Goal: Task Accomplishment & Management: Complete application form

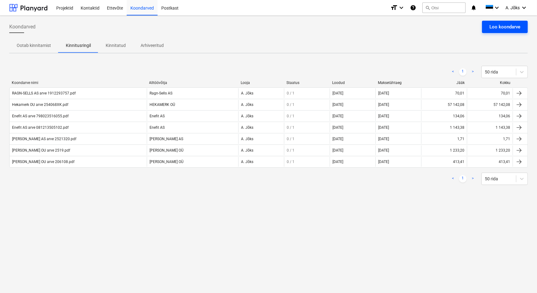
click at [507, 23] on div "Loo koondarve" at bounding box center [505, 27] width 31 height 8
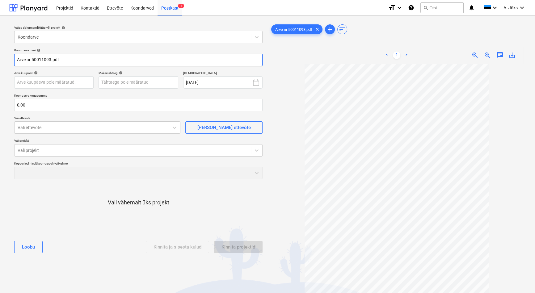
drag, startPoint x: 30, startPoint y: 58, endPoint x: -9, endPoint y: 60, distance: 39.6
click at [0, 60] on html "Projektid Kontaktid Ettevõte Koondarved Postkast 1 format_size keyboard_arrow_d…" at bounding box center [267, 146] width 535 height 293
paste input "Telinekataja"
type input "Telinekataja AS arve 50011093.pdf"
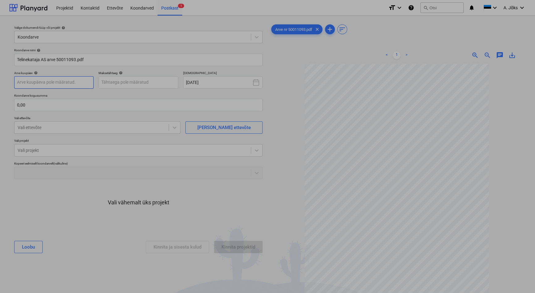
click at [74, 83] on body "Projektid Kontaktid Ettevõte Koondarved Postkast 1 format_size keyboard_arrow_d…" at bounding box center [267, 146] width 535 height 293
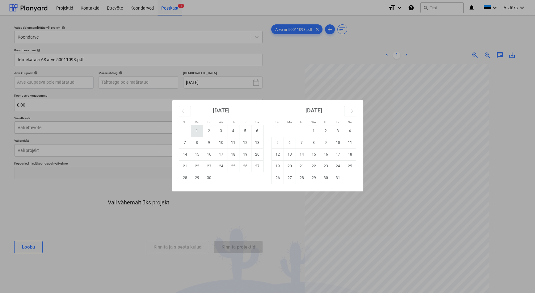
click at [200, 133] on td "1" at bounding box center [197, 131] width 12 height 12
type input "[DATE]"
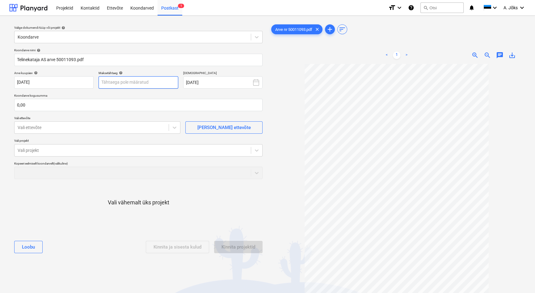
click at [146, 84] on body "Projektid Kontaktid Ettevõte Koondarved Postkast 1 format_size keyboard_arrow_d…" at bounding box center [267, 146] width 535 height 293
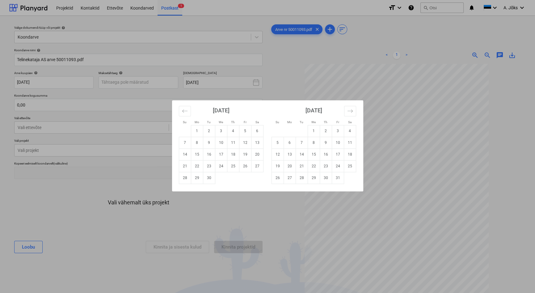
drag, startPoint x: 187, startPoint y: 166, endPoint x: 183, endPoint y: 160, distance: 6.4
click at [187, 165] on td "21" at bounding box center [185, 166] width 12 height 12
type input "[DATE]"
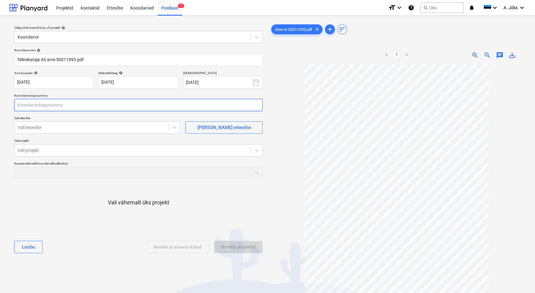
click at [95, 108] on input "text" at bounding box center [138, 105] width 248 height 12
type input "0,00"
click at [70, 104] on input "text" at bounding box center [138, 105] width 248 height 12
type input "9 136,17"
click at [66, 128] on div at bounding box center [92, 128] width 148 height 6
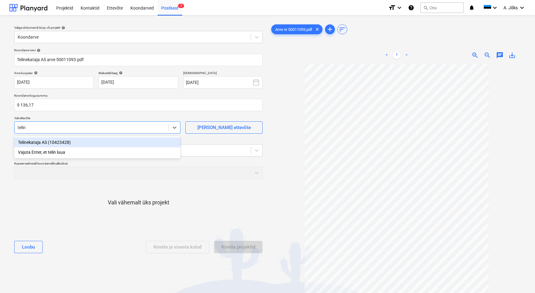
type input "teline"
click at [64, 142] on div "Telinekataja AS (10423428)" at bounding box center [97, 143] width 166 height 10
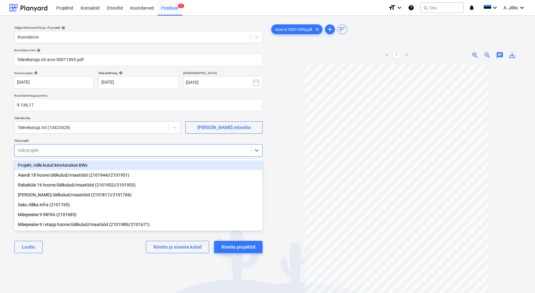
click at [63, 154] on div "Vali projekt" at bounding box center [133, 150] width 236 height 9
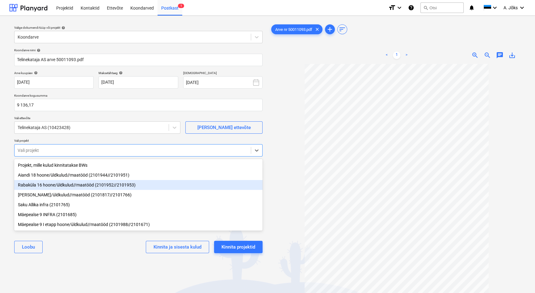
click at [66, 183] on div "Rabaküla 16 hoone/üldkulud//maatööd (2101952//2101953)" at bounding box center [138, 185] width 248 height 10
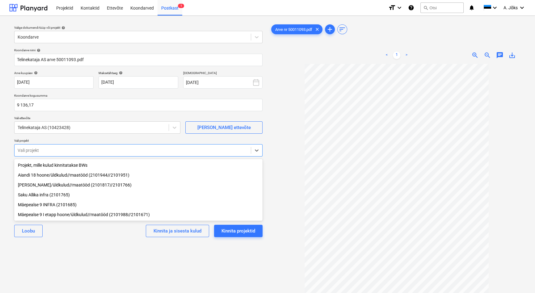
click at [81, 256] on div "Valige dokumendi tüüp või projekt help Koondarve Koondarve nimi help Telinekata…" at bounding box center [138, 182] width 258 height 322
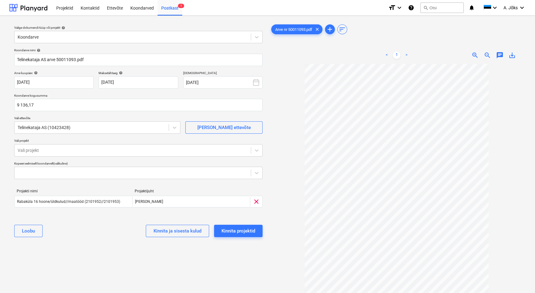
click at [173, 253] on div "Valige dokumendi tüüp või projekt help Koondarve Koondarve nimi help Telinekata…" at bounding box center [138, 182] width 258 height 322
click at [237, 230] on div "Kinnita projektid" at bounding box center [239, 231] width 34 height 8
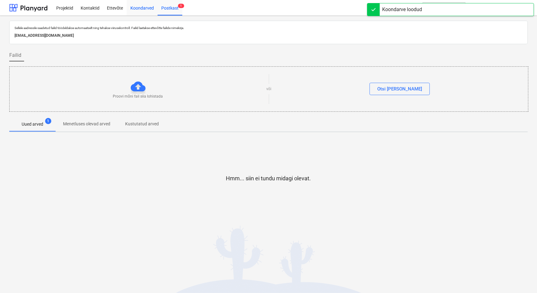
click at [145, 9] on div "Koondarved" at bounding box center [142, 8] width 31 height 16
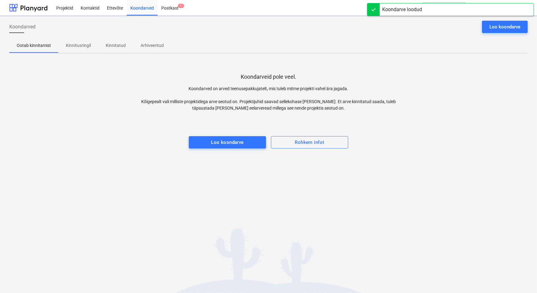
click at [88, 44] on p "Kinnitusringil" at bounding box center [78, 45] width 25 height 6
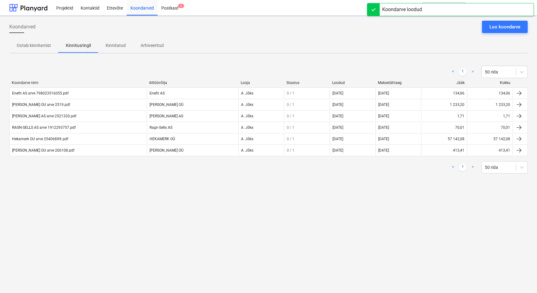
click at [105, 202] on div "Koondarved Loo koondarve Ootab kinnitamist Kinnitusringil Kinnitatud Arhiveerit…" at bounding box center [268, 155] width 537 height 278
click at [173, 218] on div "Koondarved Loo koondarve Ootab kinnitamist Kinnitusringil Kinnitatud Arhiveerit…" at bounding box center [268, 155] width 537 height 278
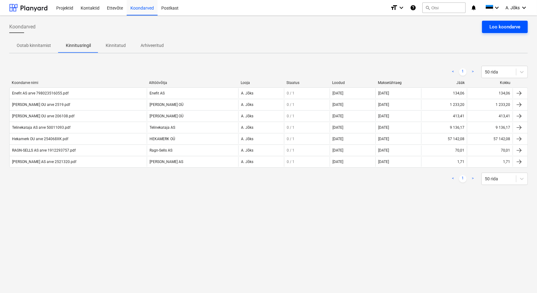
click at [518, 28] on div "Loo koondarve" at bounding box center [505, 27] width 31 height 8
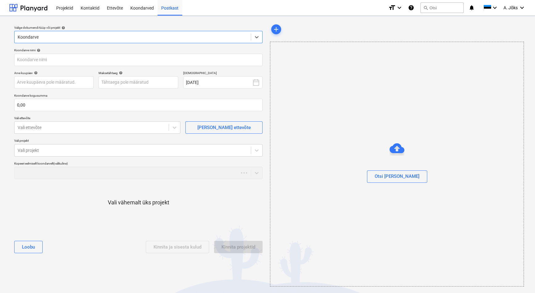
type input "Arve nr 50011092.pdf"
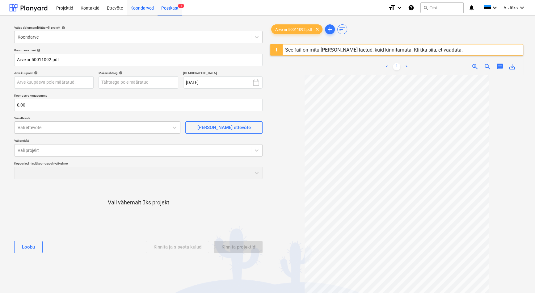
click at [142, 6] on div "Koondarved" at bounding box center [142, 8] width 31 height 16
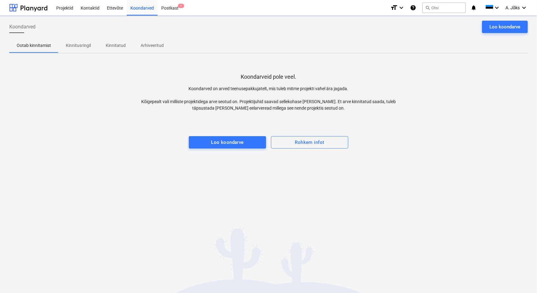
click at [72, 45] on p "Kinnitusringil" at bounding box center [78, 45] width 25 height 6
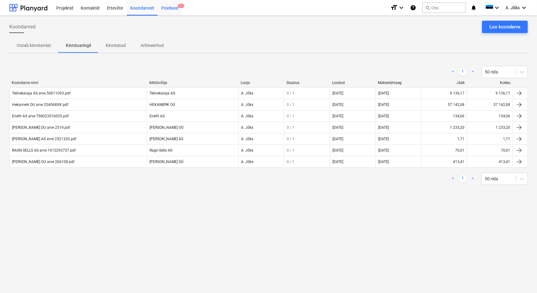
click at [164, 11] on div "Postkast 1" at bounding box center [170, 8] width 25 height 16
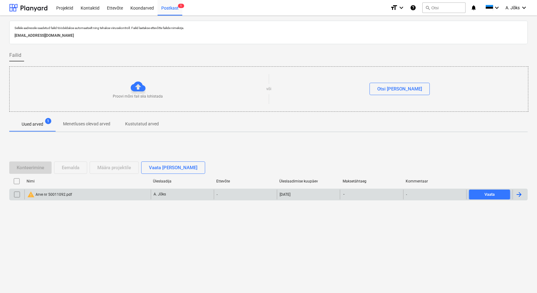
click at [56, 193] on div "warning Arve nr 50011092.pdf" at bounding box center [49, 194] width 45 height 7
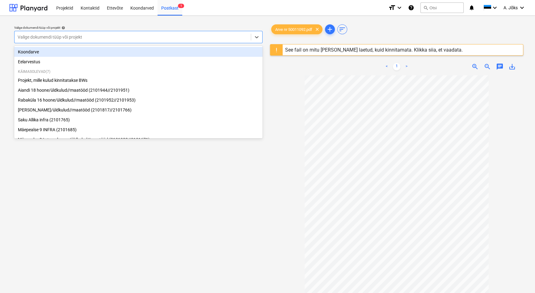
click at [107, 37] on div at bounding box center [133, 37] width 230 height 6
click at [93, 50] on div "Koondarve" at bounding box center [138, 52] width 248 height 10
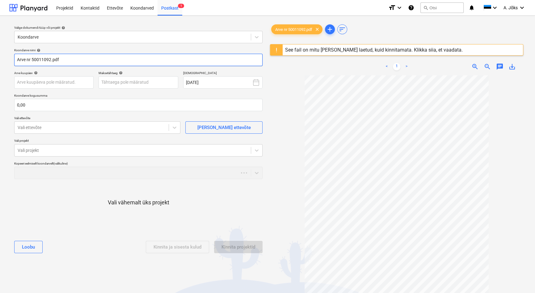
drag, startPoint x: 32, startPoint y: 59, endPoint x: 4, endPoint y: 58, distance: 27.2
click at [4, 58] on div "Valige dokumendi tüüp või projekt help Koondarve Koondarve nimi help Arve nr 50…" at bounding box center [267, 187] width 535 height 343
paste input "Telinekataja"
type input "Telinekataja AS arve 50011092.pdf"
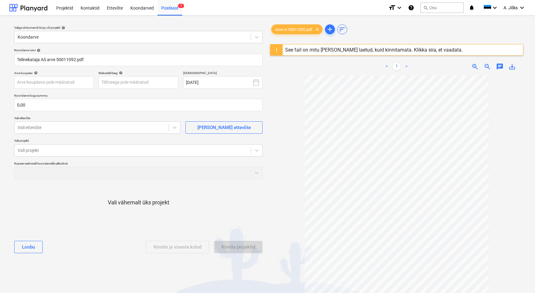
click at [364, 51] on div "See fail on mitu [PERSON_NAME] laetud, kuid kinnitamata. Klikka siia, et vaadat…" at bounding box center [374, 50] width 178 height 6
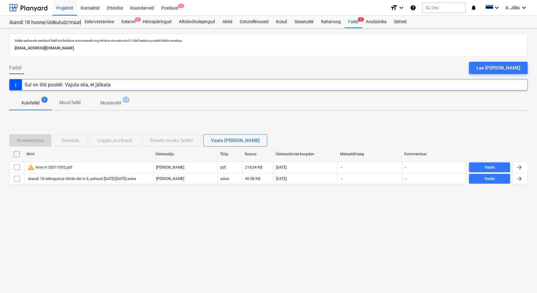
click at [184, 233] on div "Sellele aadressile saadetud failid töödeldakse automaatselt ning tehakse viirus…" at bounding box center [268, 160] width 537 height 265
click at [166, 8] on div "Postkast 1" at bounding box center [170, 8] width 25 height 16
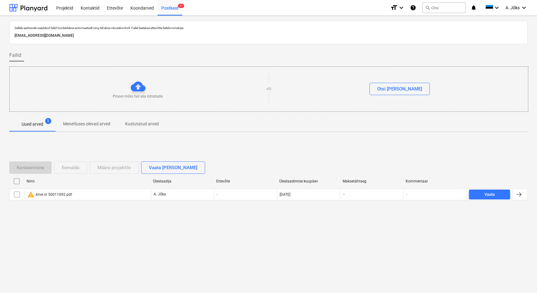
click at [15, 182] on input "checkbox" at bounding box center [17, 181] width 10 height 10
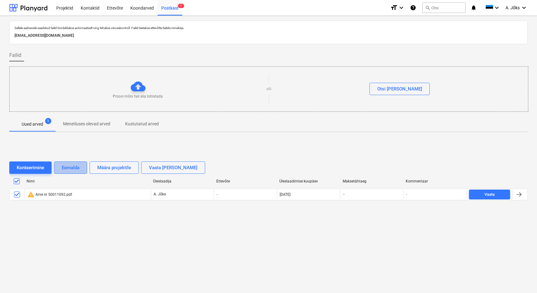
click at [71, 171] on div "Eemalda" at bounding box center [71, 168] width 18 height 8
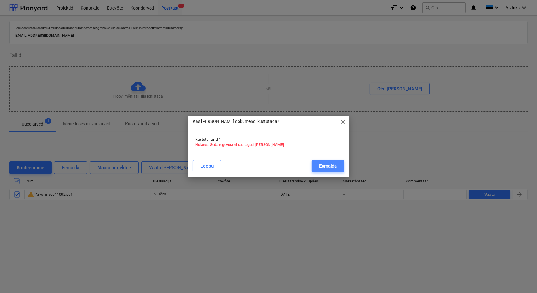
click at [321, 166] on div "Eemalda" at bounding box center [328, 166] width 18 height 8
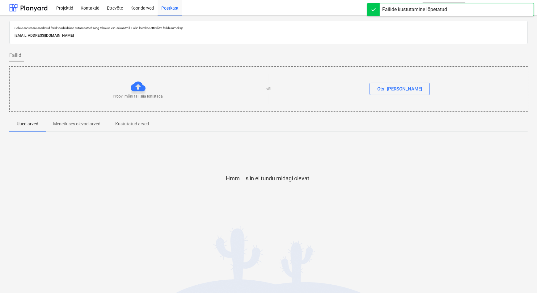
click at [269, 240] on div "Sellele aadressile saadetud failid töödeldakse automaatselt ning tehakse viirus…" at bounding box center [268, 155] width 537 height 278
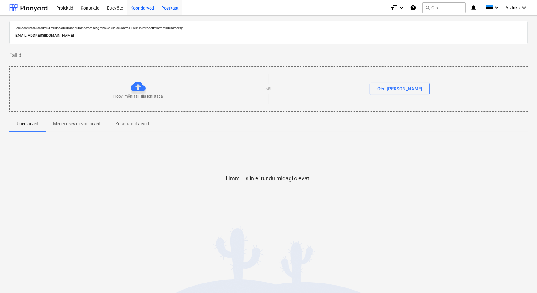
click at [151, 11] on div "Koondarved" at bounding box center [142, 8] width 31 height 16
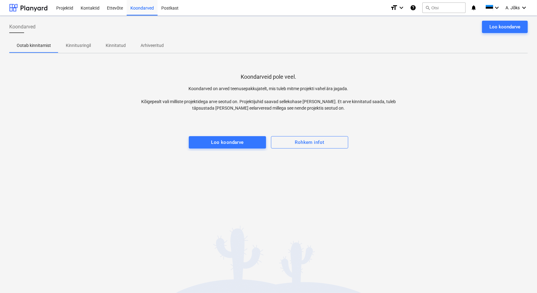
click at [89, 47] on p "Kinnitusringil" at bounding box center [78, 45] width 25 height 6
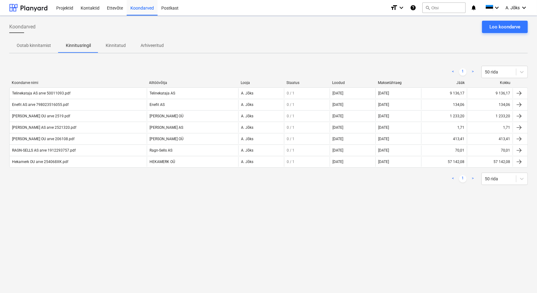
click at [214, 36] on div "Koondarved Loo koondarve" at bounding box center [268, 29] width 519 height 17
click at [501, 24] on div "Loo koondarve" at bounding box center [505, 27] width 31 height 8
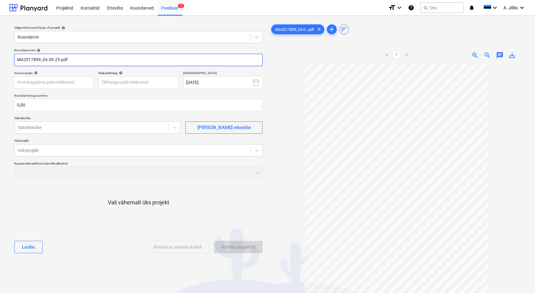
click at [59, 59] on input "MA2517899_04.09.25.pdf" at bounding box center [138, 60] width 248 height 12
click at [16, 60] on input "MA2517899.pdf" at bounding box center [138, 60] width 248 height 12
paste input "Lincona Konsult AS"
type input "Lincona Konsult AS arve MA2517899.pdf"
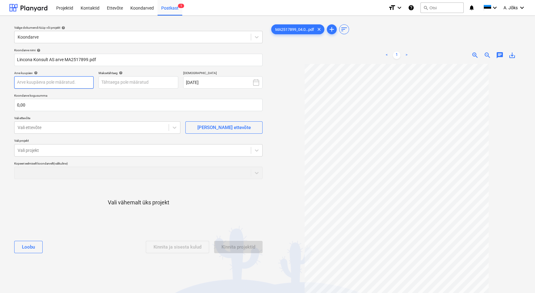
click at [77, 85] on body "Projektid Kontaktid Ettevõte Koondarved Postkast 1 format_size keyboard_arrow_d…" at bounding box center [267, 146] width 535 height 293
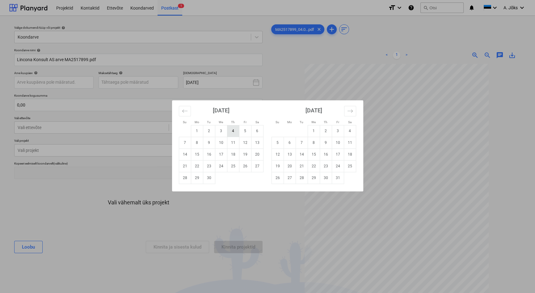
click at [235, 133] on td "4" at bounding box center [233, 131] width 12 height 12
type input "[DATE]"
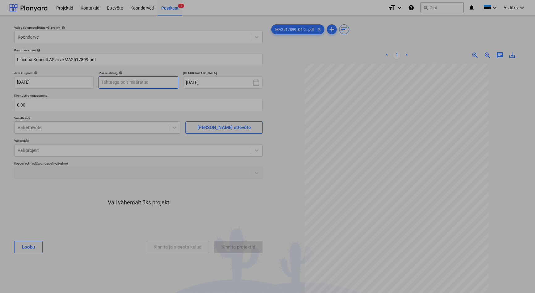
click at [154, 82] on body "Projektid Kontaktid Ettevõte Koondarved Postkast 1 format_size keyboard_arrow_d…" at bounding box center [267, 146] width 535 height 293
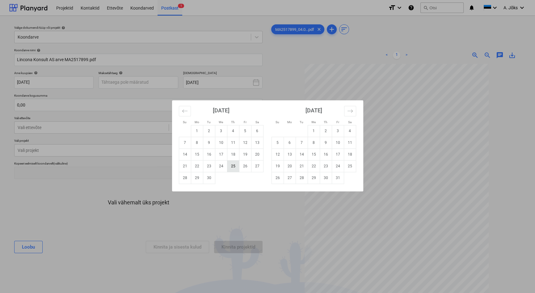
click at [230, 164] on td "25" at bounding box center [233, 166] width 12 height 12
type input "[DATE]"
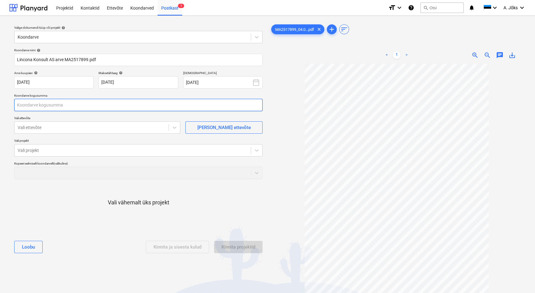
click at [119, 106] on input "text" at bounding box center [138, 105] width 248 height 12
type input "2 000,90"
click at [109, 125] on div at bounding box center [92, 128] width 148 height 6
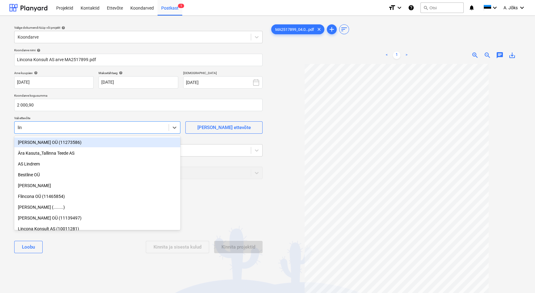
type input "linc"
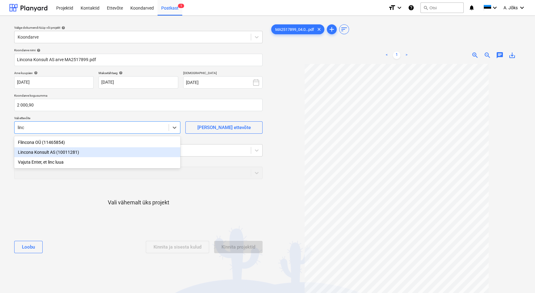
click at [82, 151] on div "Lincona Konsult AS (10011281)" at bounding box center [97, 152] width 166 height 10
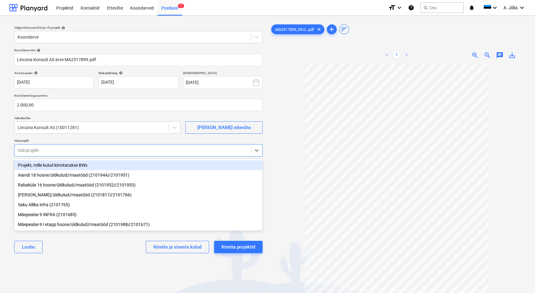
click at [82, 151] on div at bounding box center [133, 150] width 230 height 6
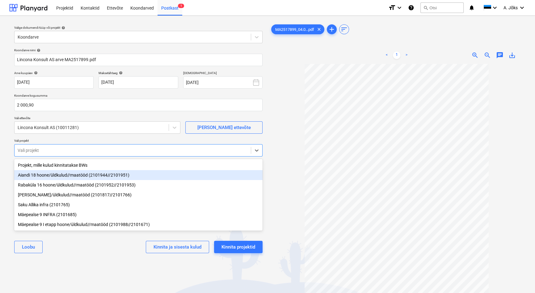
click at [75, 176] on div "Aiandi 18 hoone/üldkulud//maatööd (2101944//2101951)" at bounding box center [138, 175] width 248 height 10
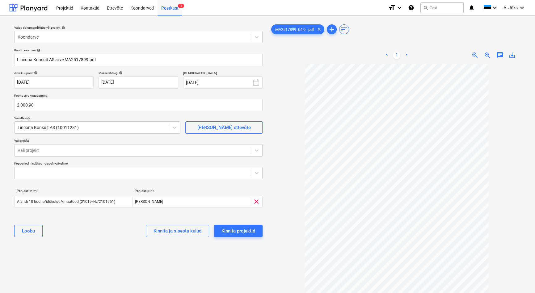
click at [103, 261] on div "Valige dokumendi tüüp või projekt help Koondarve Koondarve nimi help Lincona Ko…" at bounding box center [138, 182] width 258 height 322
click at [248, 229] on div "Kinnita projektid" at bounding box center [239, 231] width 34 height 8
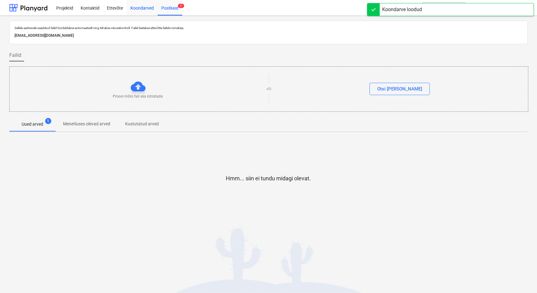
click at [145, 9] on div "Koondarved" at bounding box center [142, 8] width 31 height 16
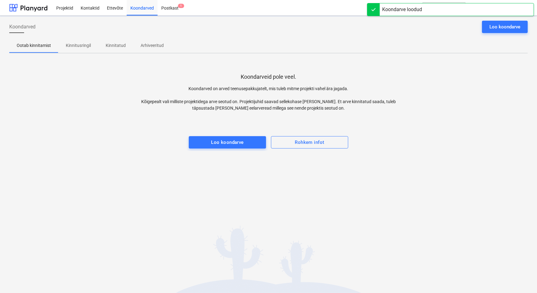
click at [84, 46] on p "Kinnitusringil" at bounding box center [78, 45] width 25 height 6
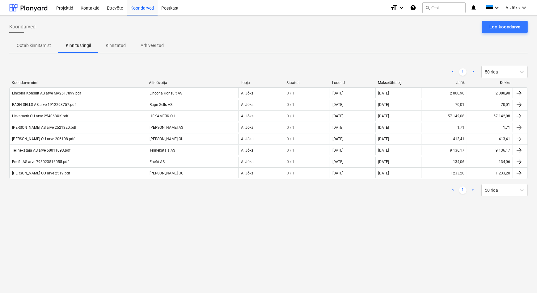
drag, startPoint x: 291, startPoint y: 240, endPoint x: 294, endPoint y: 236, distance: 4.8
click at [292, 239] on div "Koondarved Loo koondarve Ootab kinnitamist Kinnitusringil Kinnitatud Arhiveerit…" at bounding box center [268, 155] width 537 height 278
click at [118, 45] on p "Kinnitatud" at bounding box center [116, 45] width 20 height 6
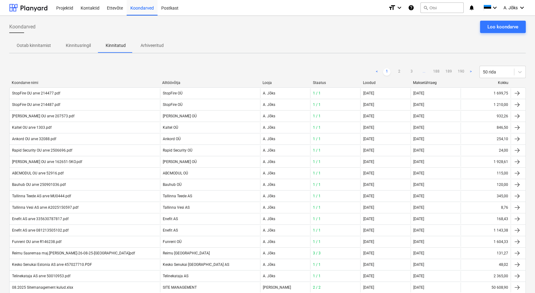
click at [239, 37] on div "Koondarved Loo koondarve" at bounding box center [267, 29] width 517 height 17
click at [319, 35] on div "Koondarved Loo koondarve" at bounding box center [267, 29] width 517 height 17
click at [431, 7] on button "search Otsi" at bounding box center [442, 7] width 43 height 11
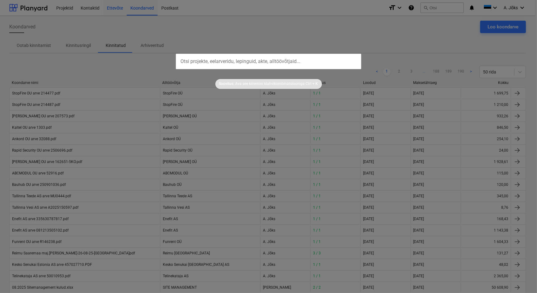
click at [111, 13] on div at bounding box center [268, 146] width 537 height 293
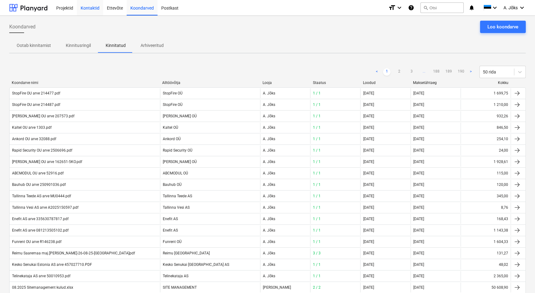
click at [86, 6] on div "Kontaktid" at bounding box center [90, 8] width 26 height 16
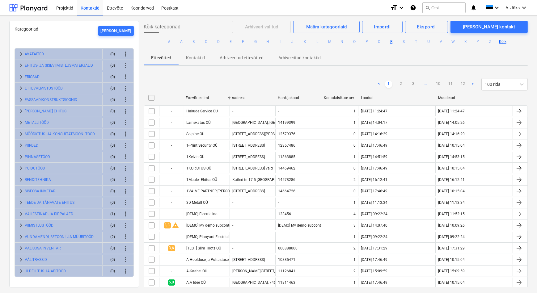
click at [392, 40] on button "R" at bounding box center [391, 41] width 7 height 7
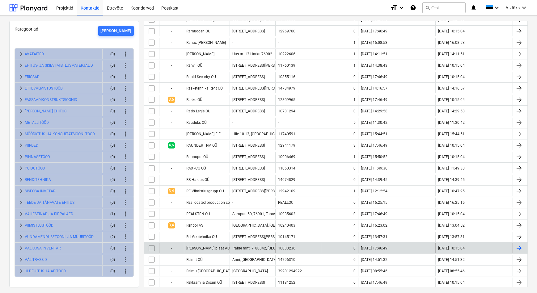
scroll to position [168, 0]
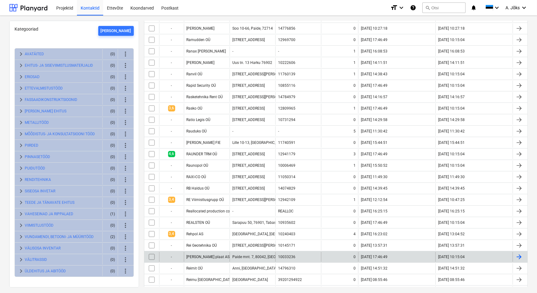
click at [207, 252] on div "[PERSON_NAME] plaat AS" at bounding box center [207, 257] width 46 height 10
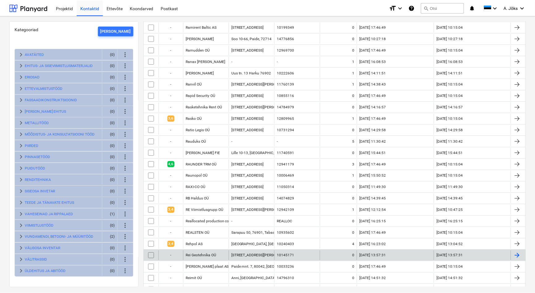
scroll to position [168, 0]
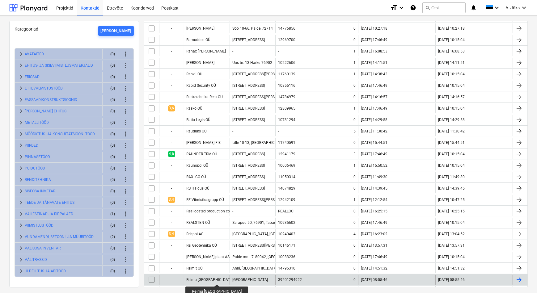
click at [207, 279] on div "Reimu [GEOGRAPHIC_DATA]" at bounding box center [210, 280] width 47 height 4
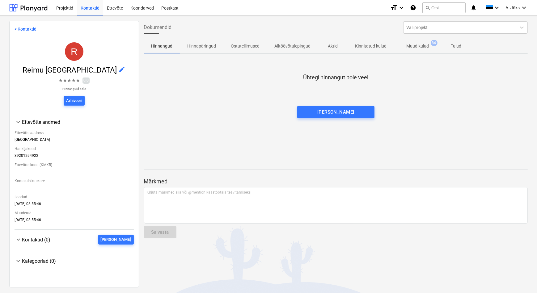
click at [418, 46] on p "Muud kulud" at bounding box center [418, 46] width 23 height 6
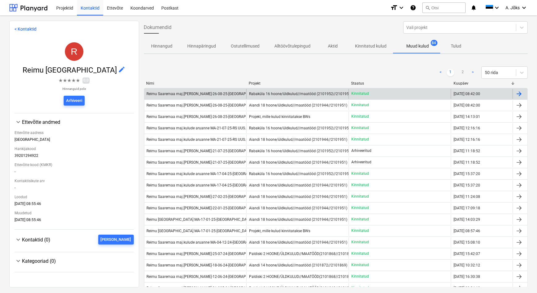
click at [224, 94] on div "Reimu Saaremaa maj.[PERSON_NAME]-26-08-25-[GEOGRAPHIC_DATA]pdf" at bounding box center [208, 94] width 123 height 4
